Goal: Transaction & Acquisition: Purchase product/service

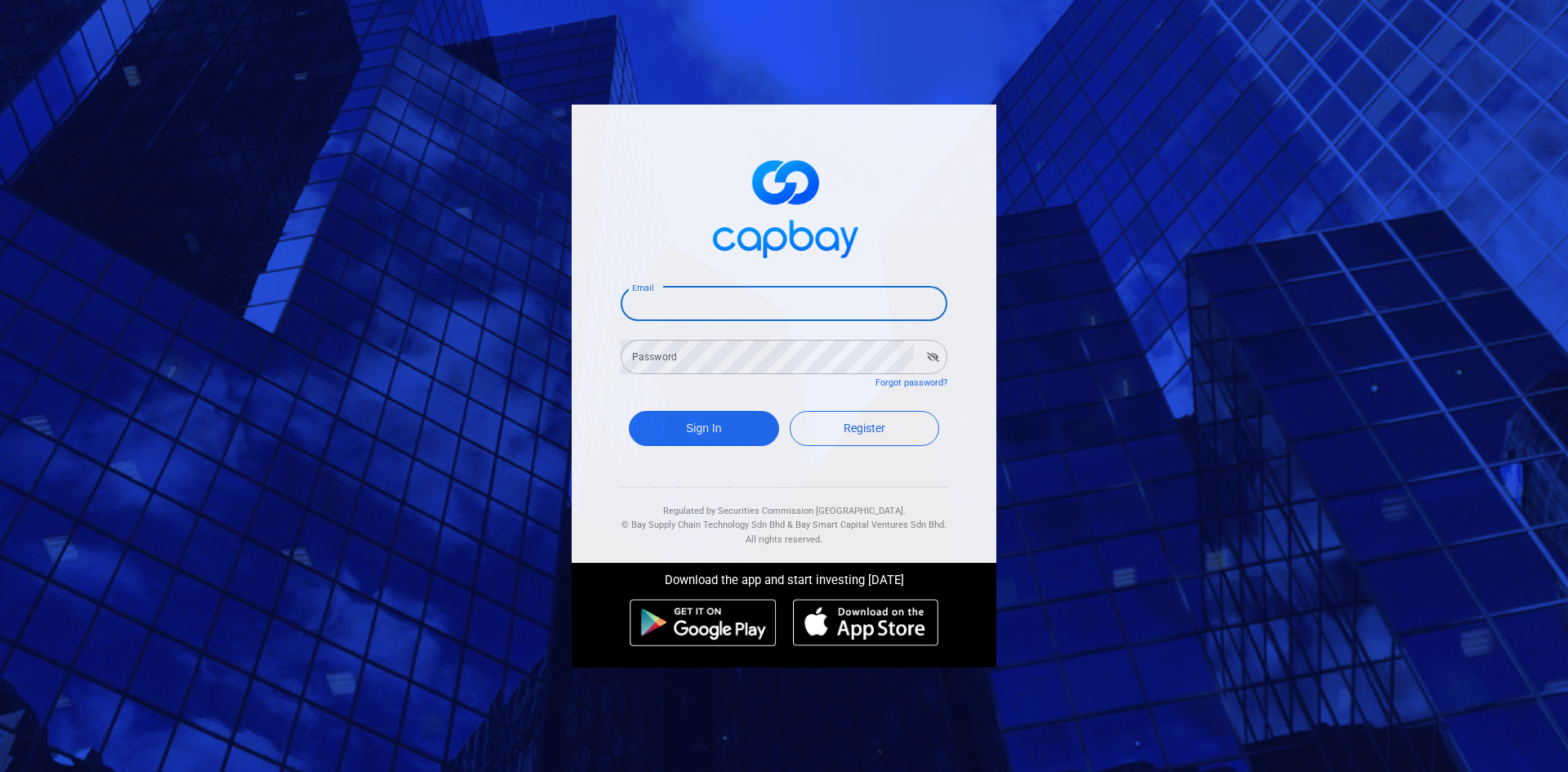
click at [704, 304] on input "Email" at bounding box center [784, 304] width 326 height 34
type input "rayteoh123@gmail.com"
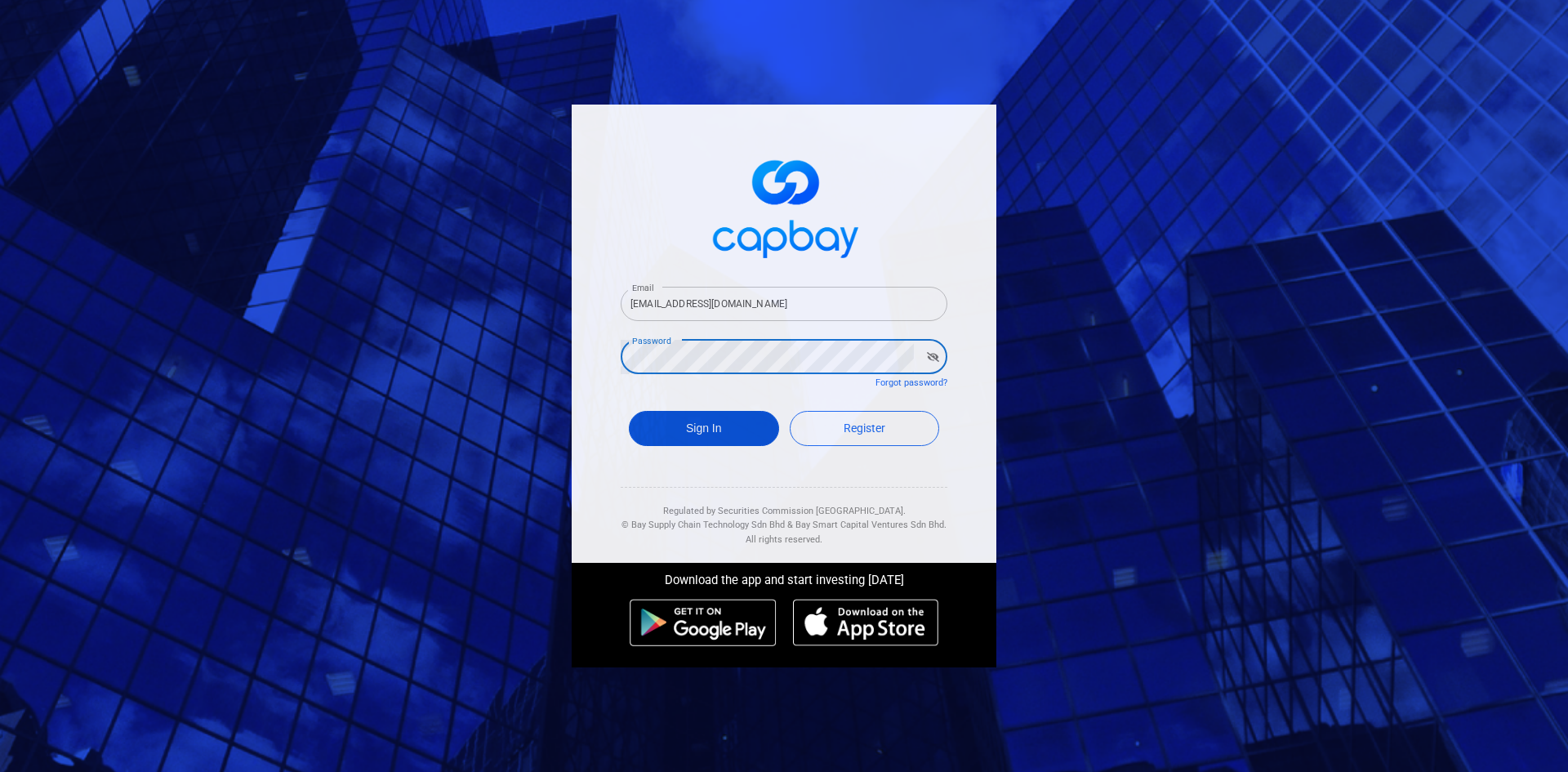
click at [715, 424] on button "Sign In" at bounding box center [704, 429] width 150 height 35
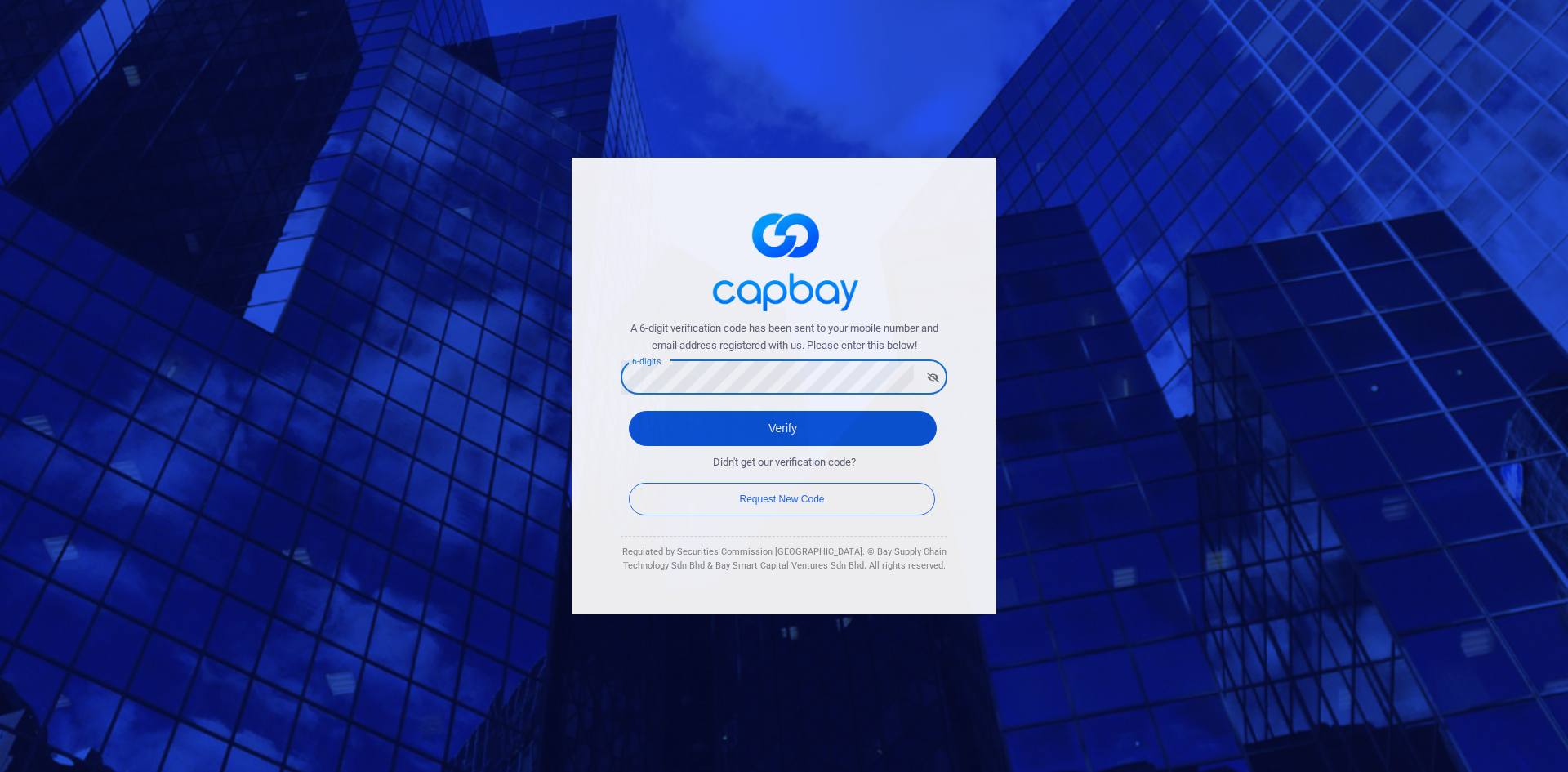
click at [797, 425] on button "Verify" at bounding box center [783, 429] width 308 height 35
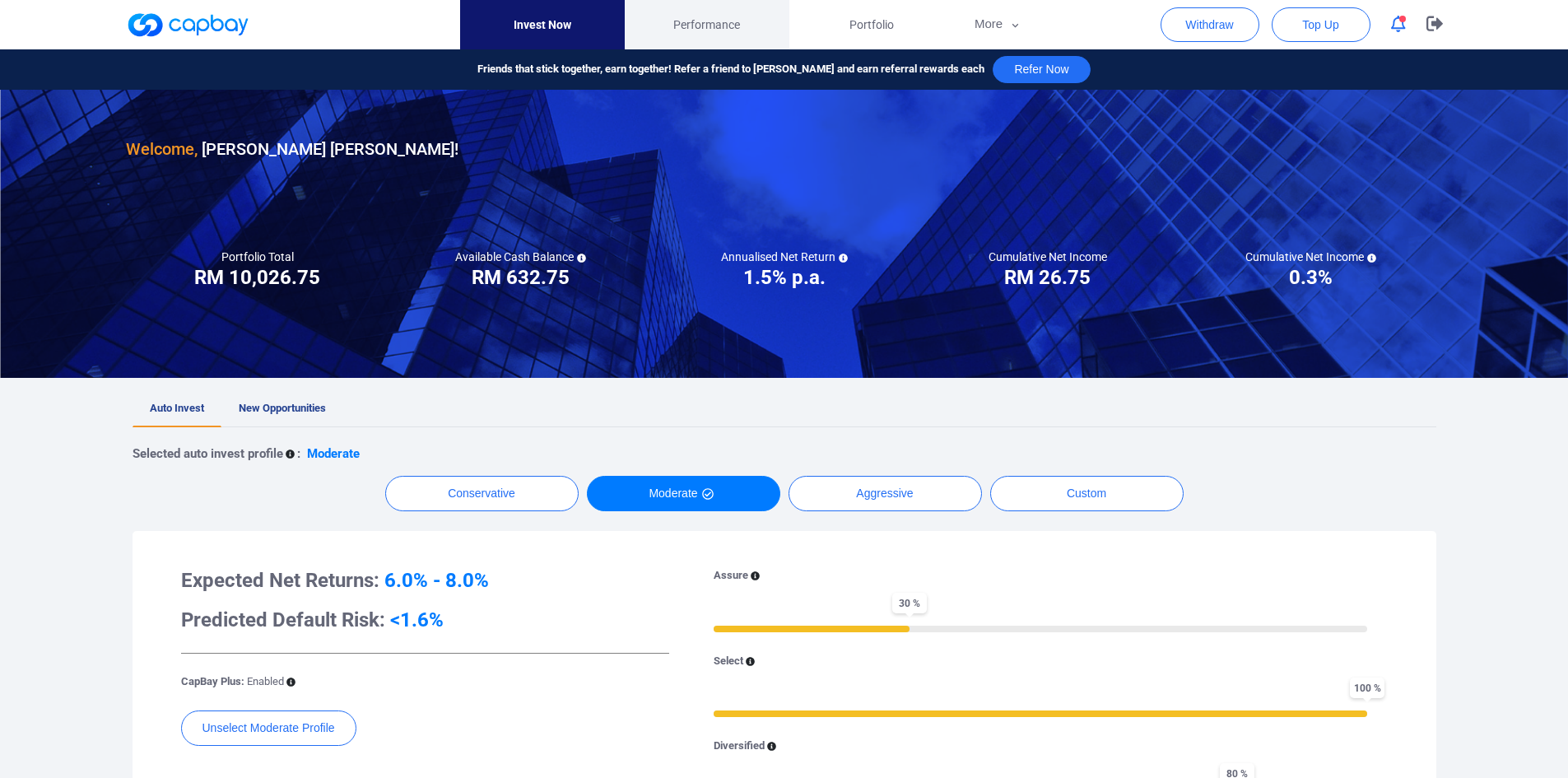
click at [709, 26] on span "Performance" at bounding box center [707, 25] width 67 height 19
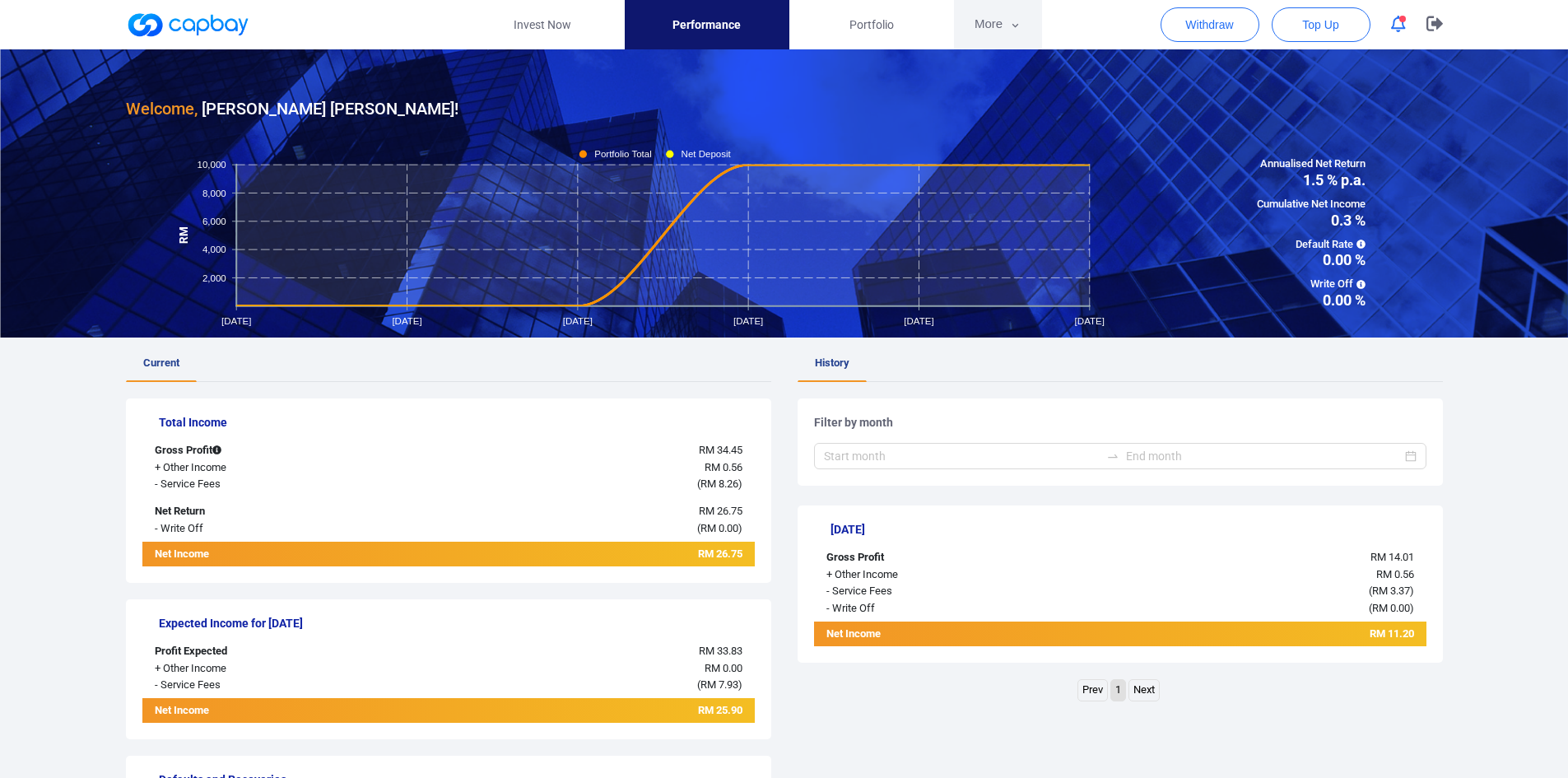
click at [1012, 30] on icon "button" at bounding box center [1016, 26] width 12 height 15
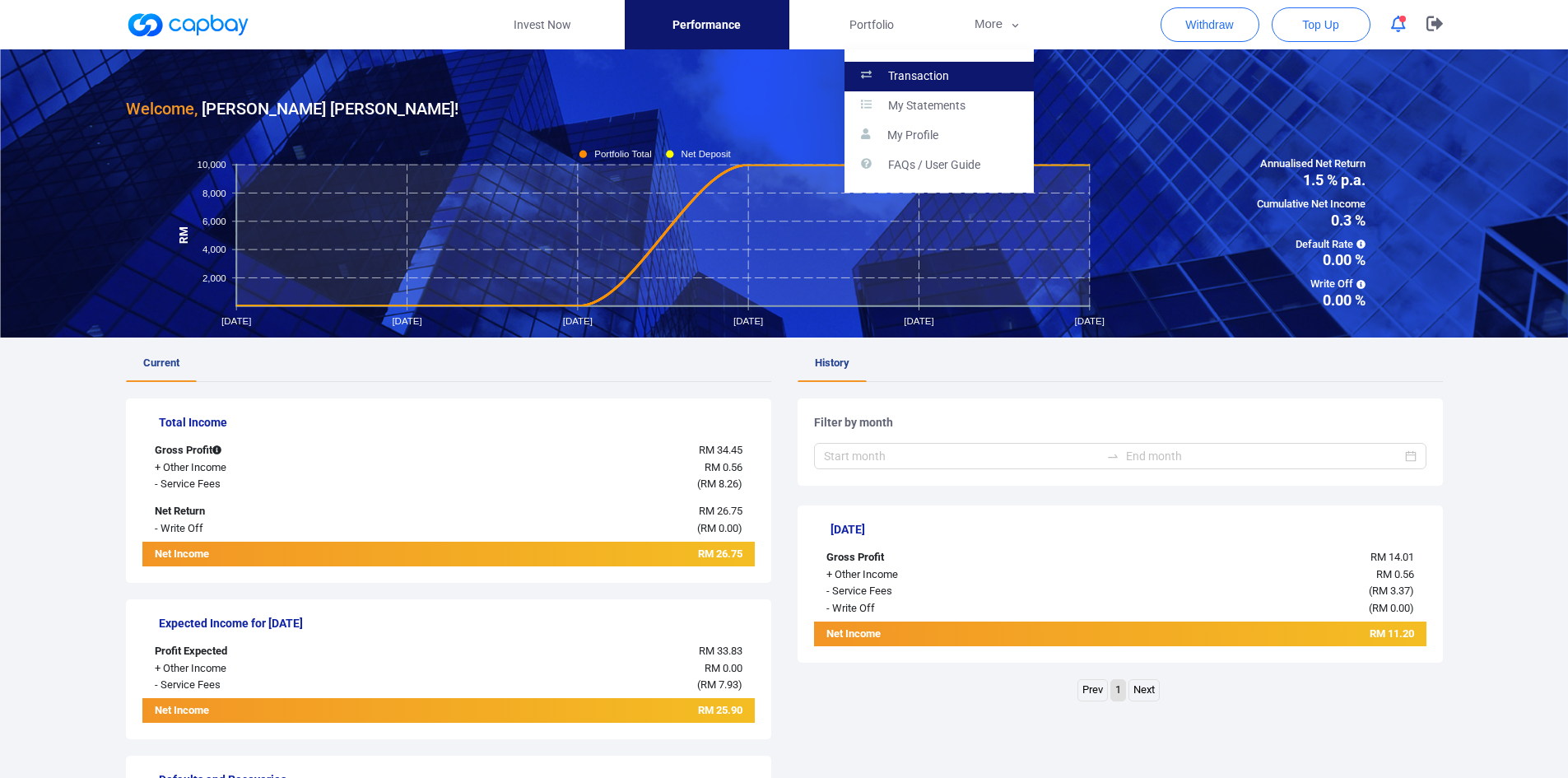
click at [922, 79] on p "Transaction" at bounding box center [918, 76] width 61 height 15
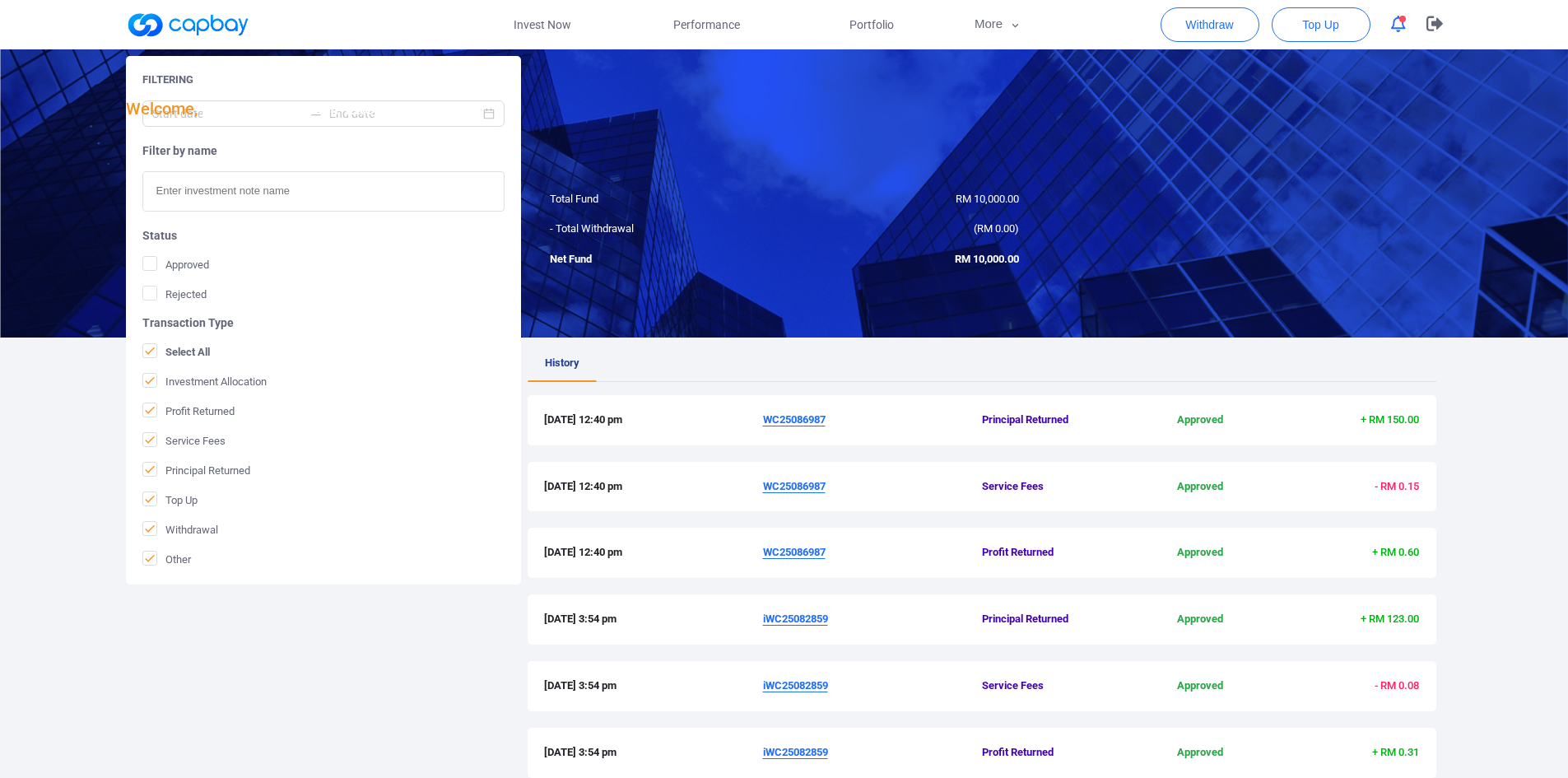
scroll to position [400, 0]
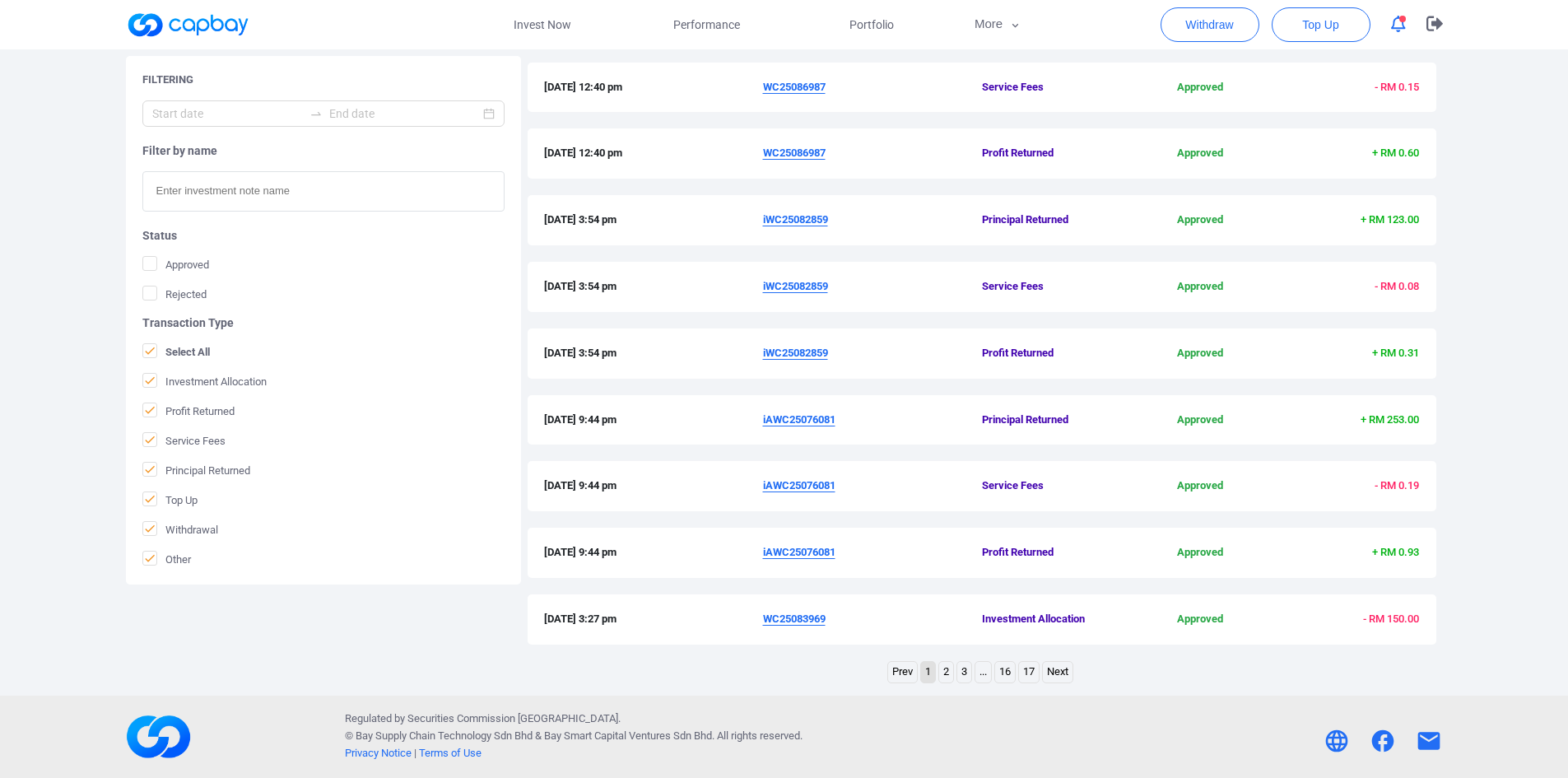
click at [1032, 675] on link "17" at bounding box center [1029, 672] width 19 height 20
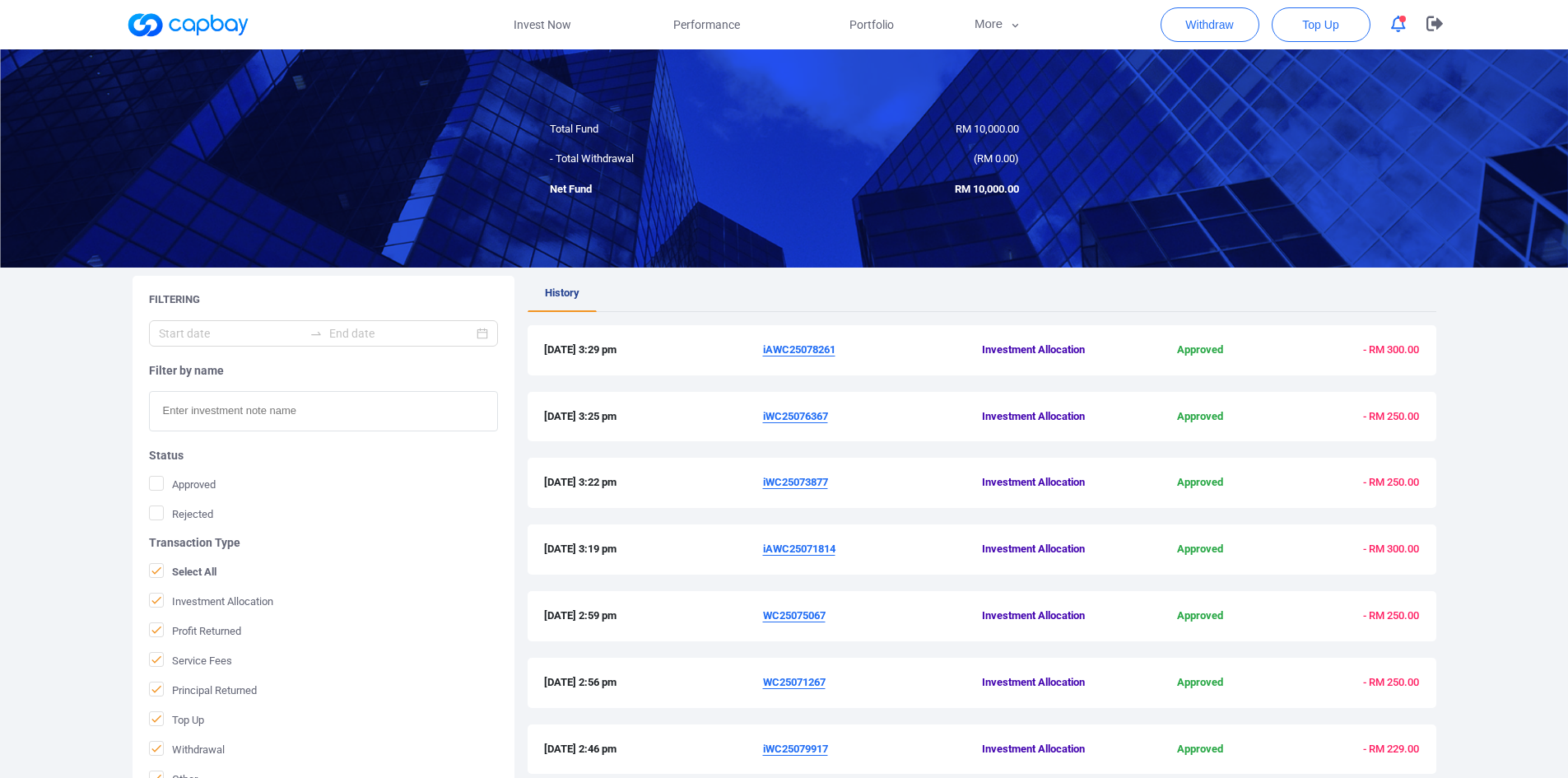
scroll to position [0, 0]
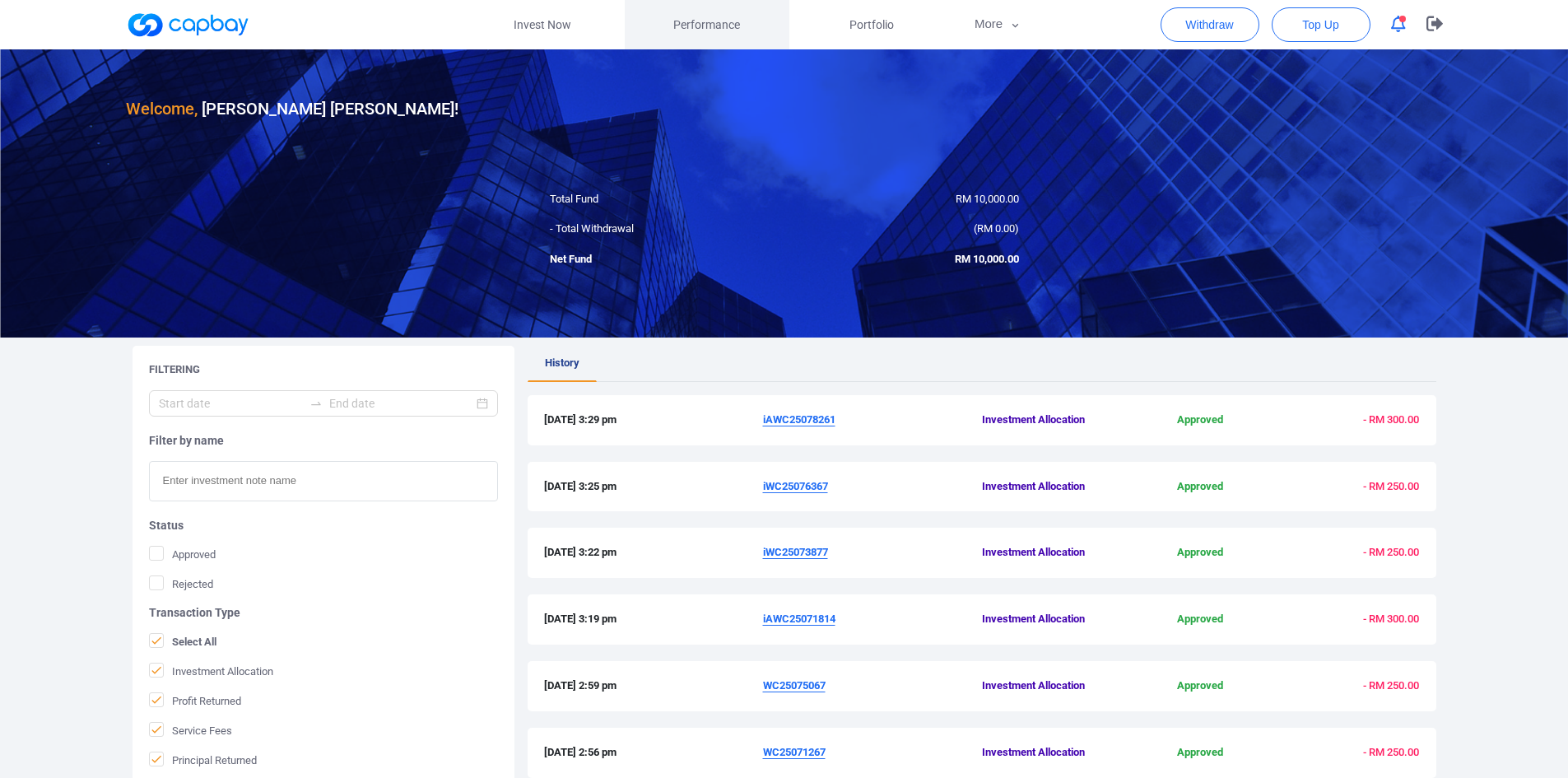
click at [698, 22] on span "Performance" at bounding box center [707, 25] width 67 height 19
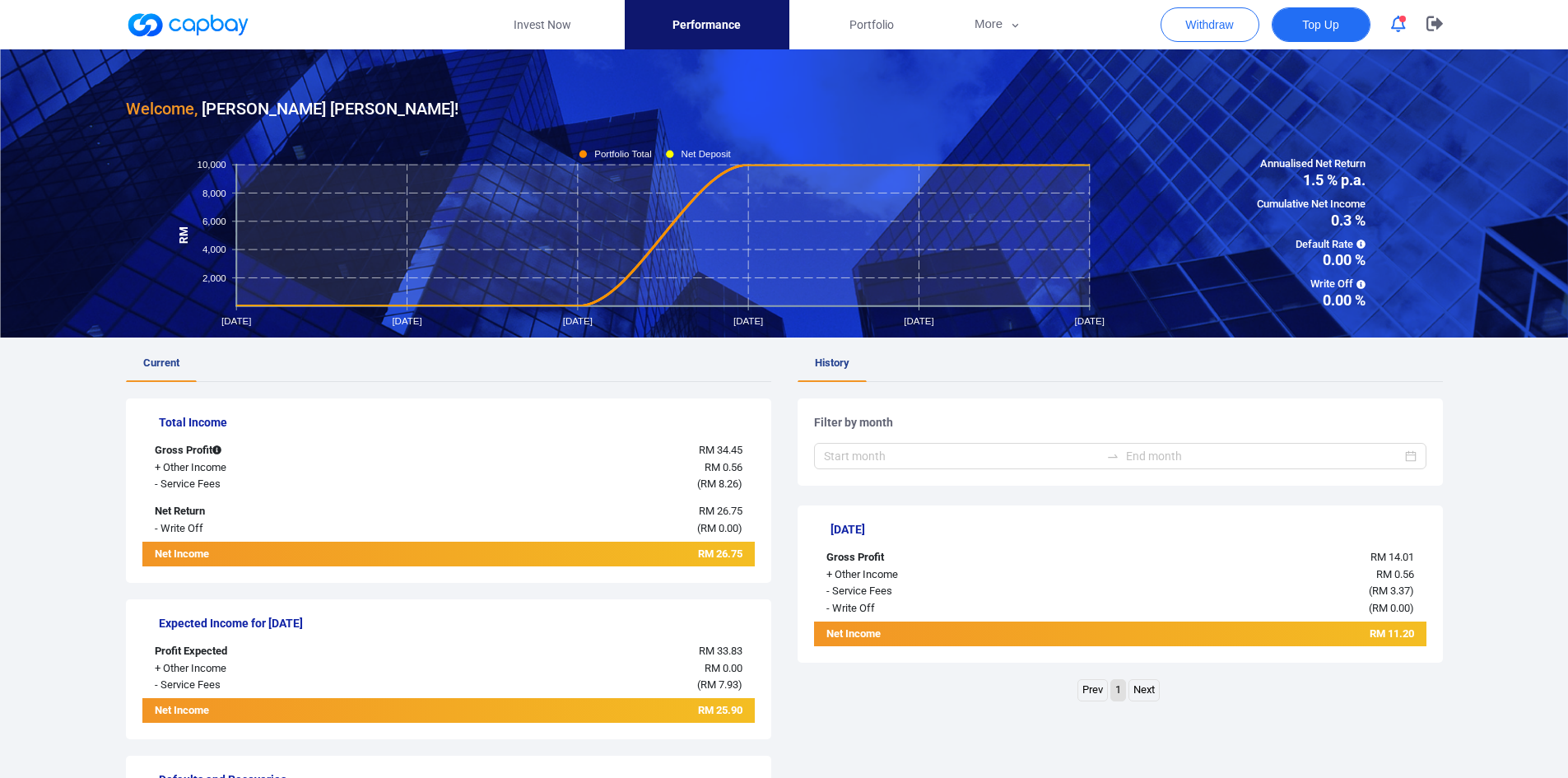
click at [1330, 39] on button "Top Up" at bounding box center [1321, 24] width 99 height 34
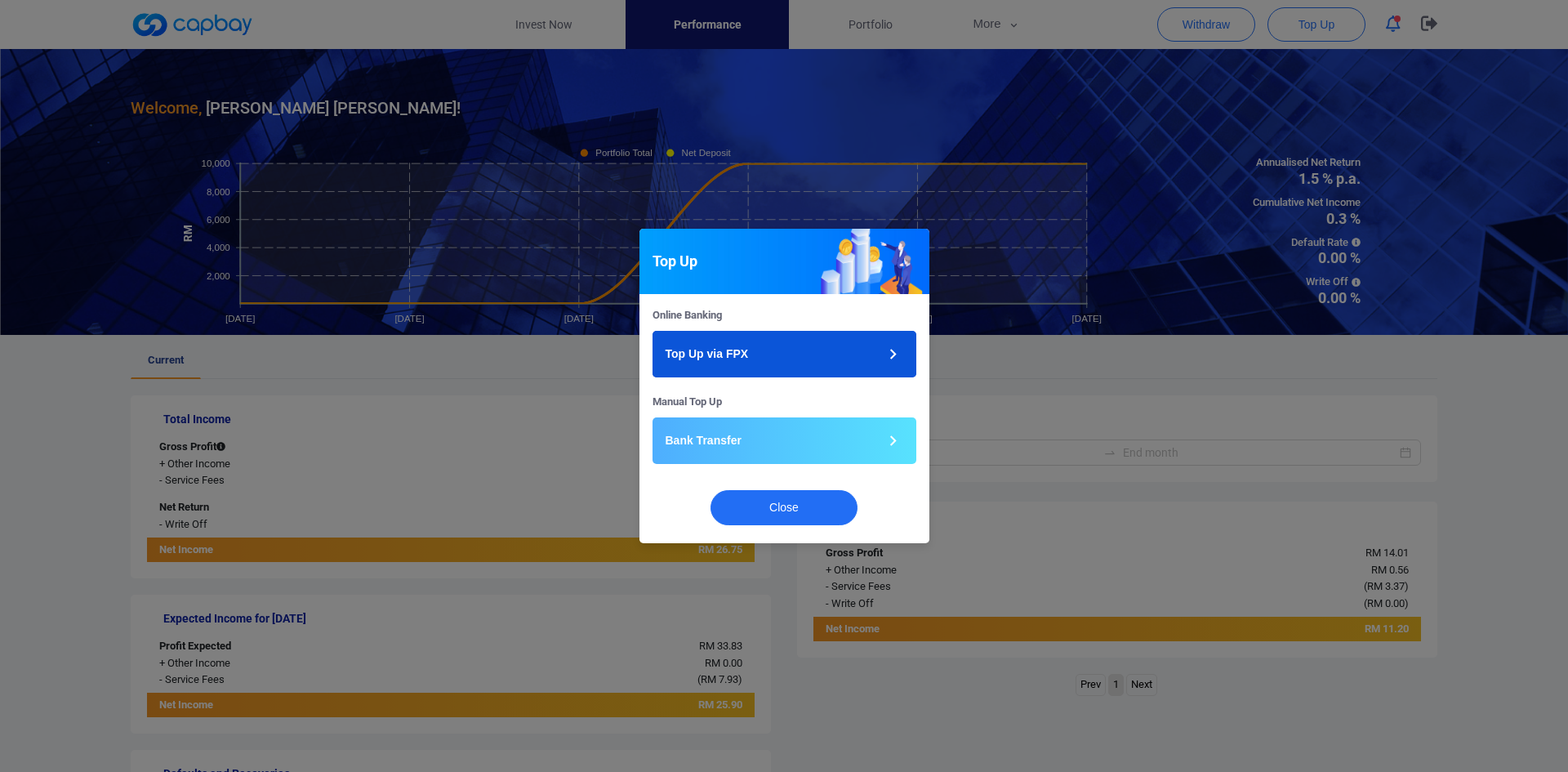
click at [825, 344] on button "Top Up via FPX" at bounding box center [785, 354] width 264 height 46
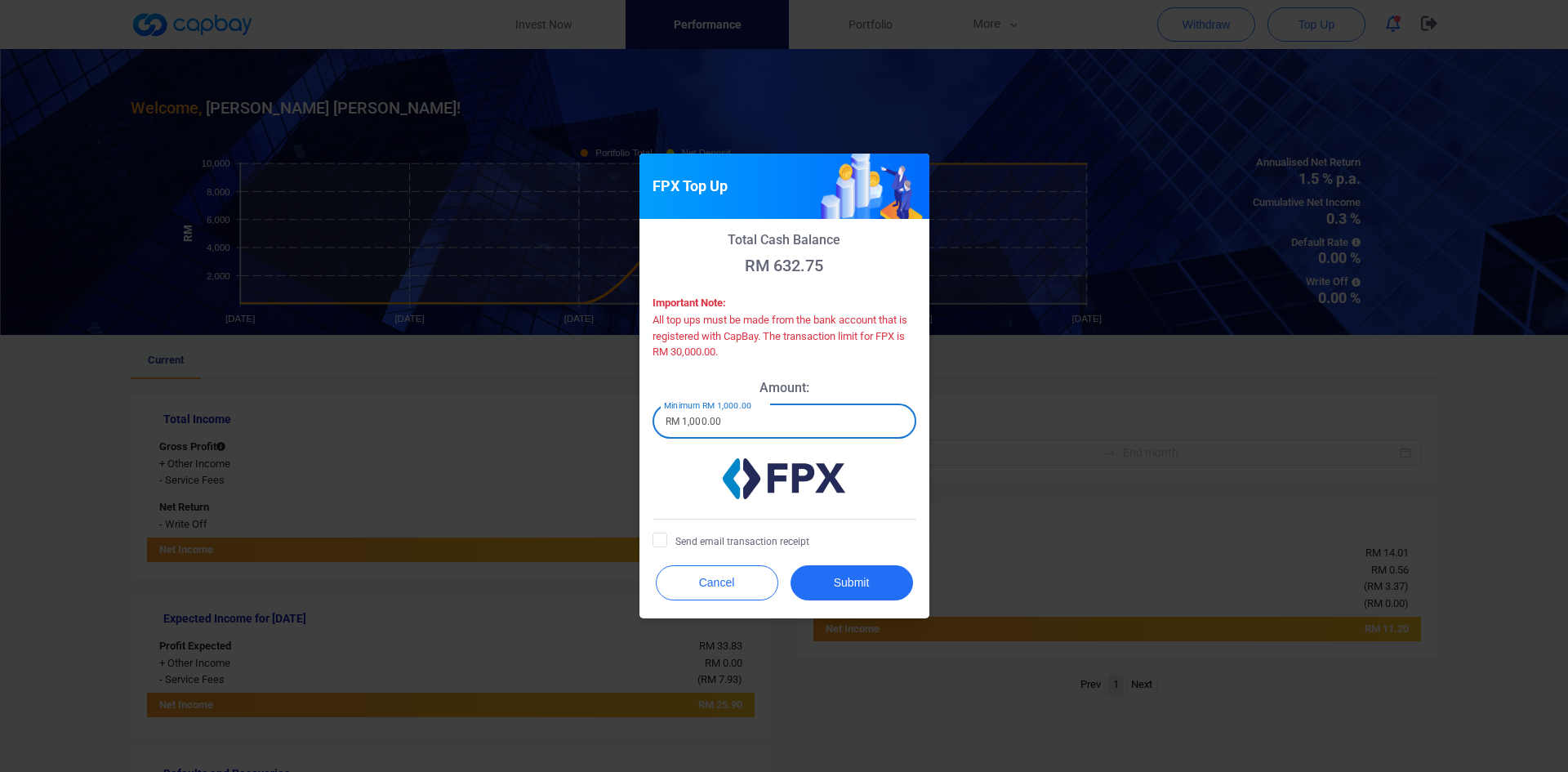
click at [792, 422] on input "RM 1,000.00" at bounding box center [785, 421] width 264 height 34
type input "RM 20,000"
click at [662, 544] on icon at bounding box center [660, 539] width 13 height 13
click at [0, 0] on input "Send email transaction receipt" at bounding box center [0, 0] width 0 height 0
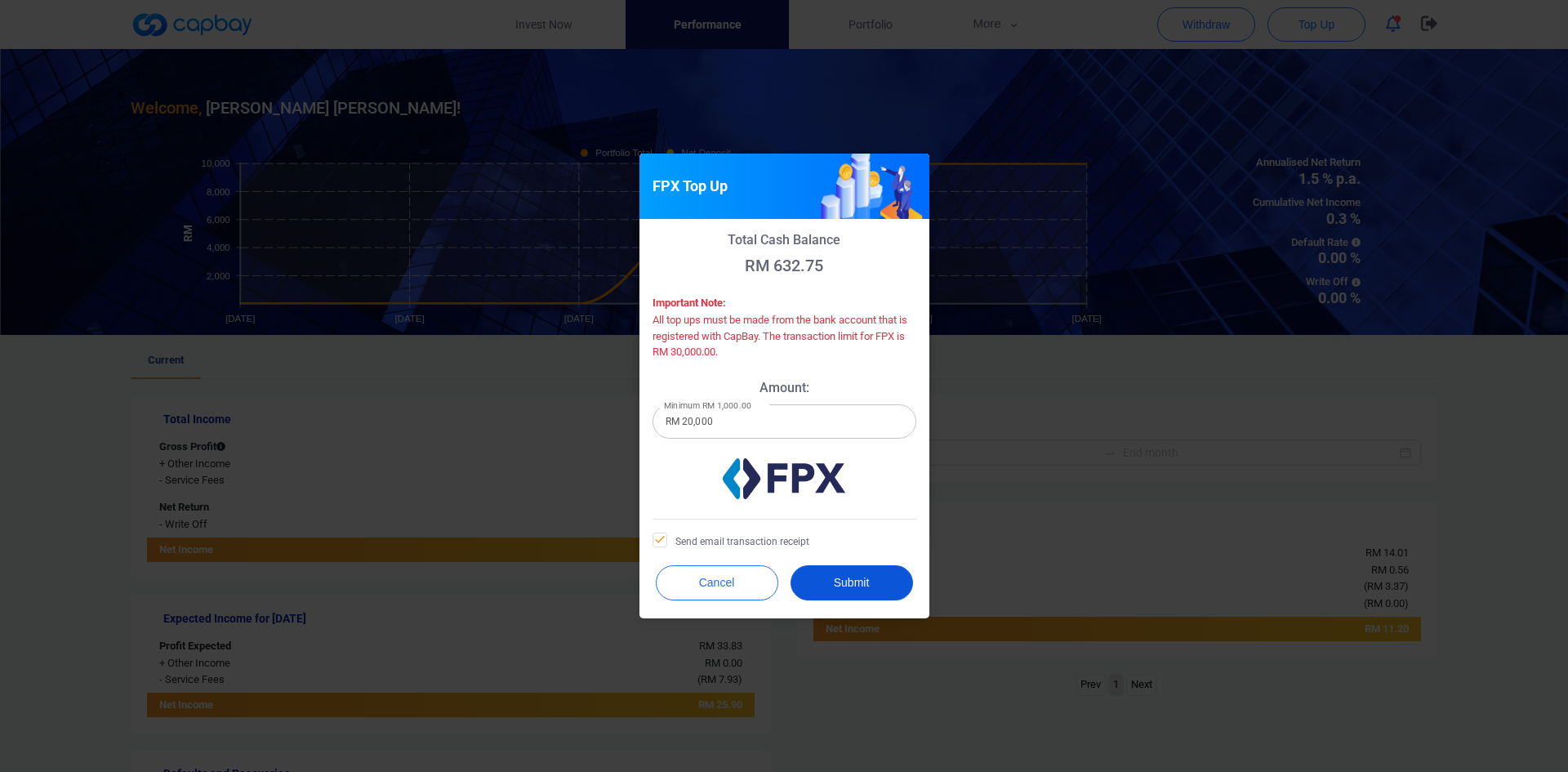
click at [875, 595] on button "Submit" at bounding box center [852, 583] width 122 height 35
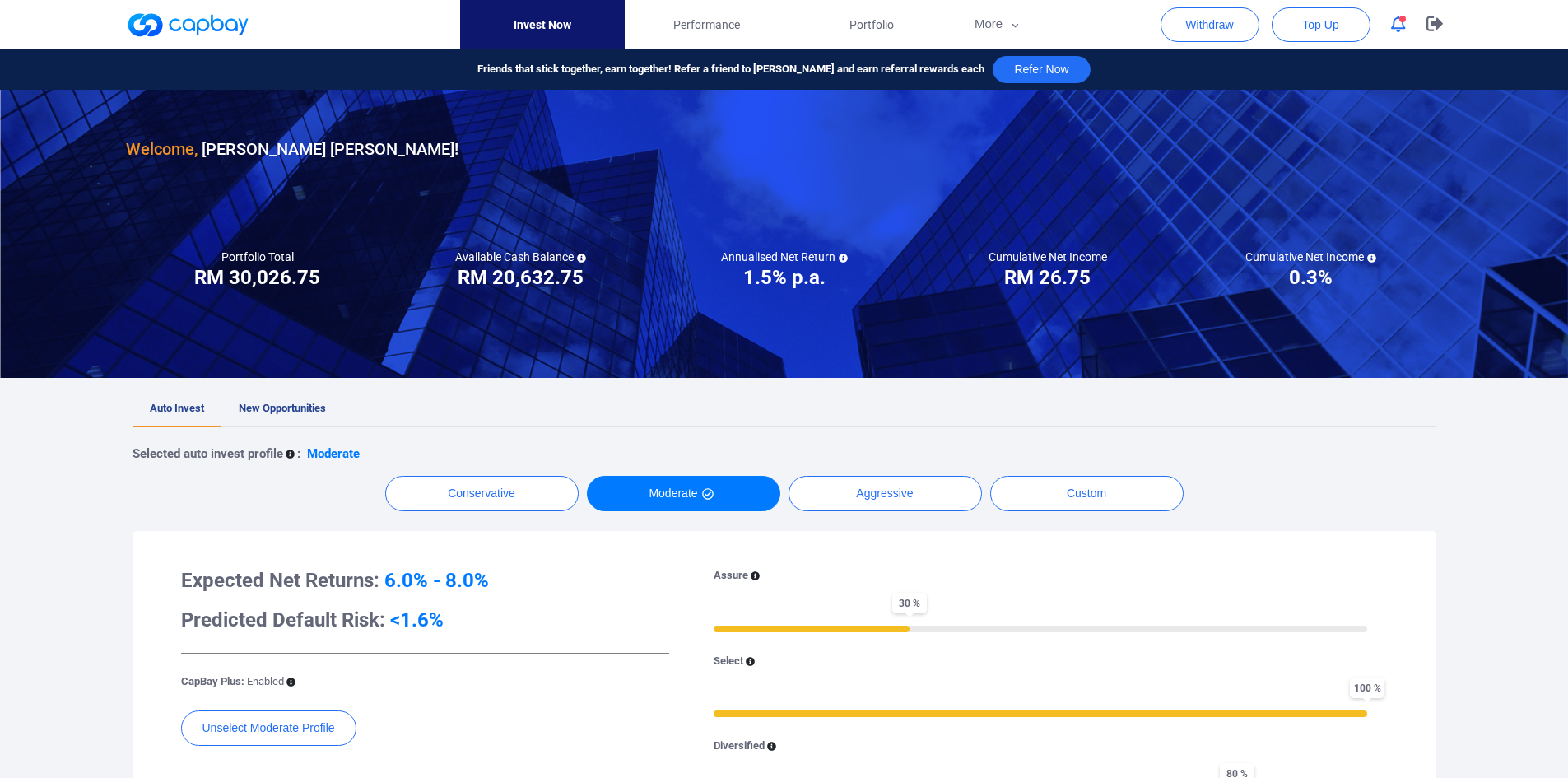
click at [1401, 35] on button "button" at bounding box center [1398, 24] width 31 height 26
click at [1431, 24] on icon "button" at bounding box center [1435, 24] width 17 height 16
